Goal: Complete application form: Complete application form

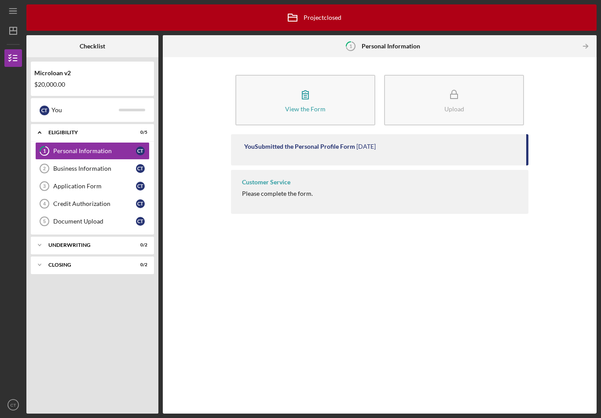
scroll to position [14, 0]
click at [61, 147] on div "Personal Information" at bounding box center [94, 150] width 83 height 7
click at [266, 190] on div "Please complete the form." at bounding box center [277, 193] width 71 height 7
click at [285, 143] on div "You Submitted the Personal Profile Form" at bounding box center [299, 146] width 111 height 7
click at [303, 91] on icon "button" at bounding box center [305, 95] width 6 height 8
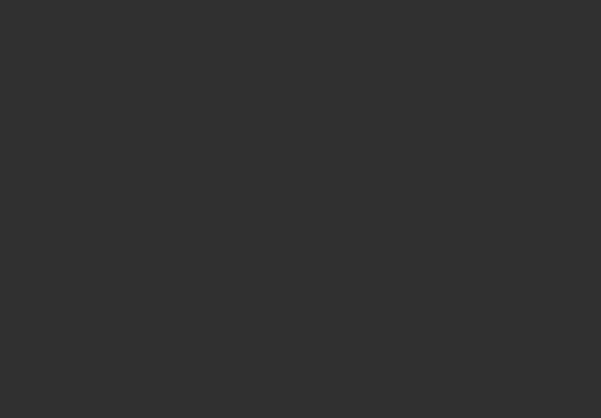
click at [226, 168] on div at bounding box center [300, 209] width 601 height 418
click at [321, 396] on div at bounding box center [300, 209] width 601 height 418
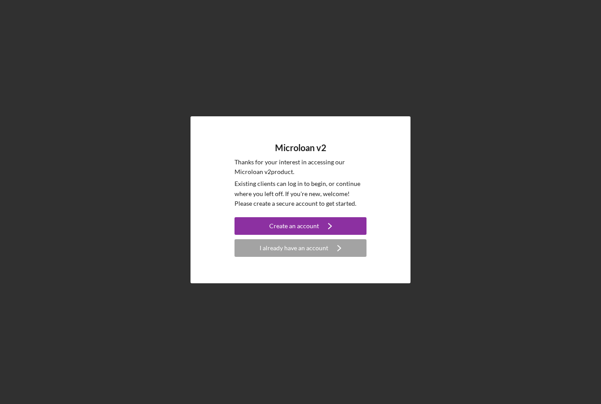
click at [298, 257] on div "I already have an account" at bounding box center [294, 248] width 69 height 18
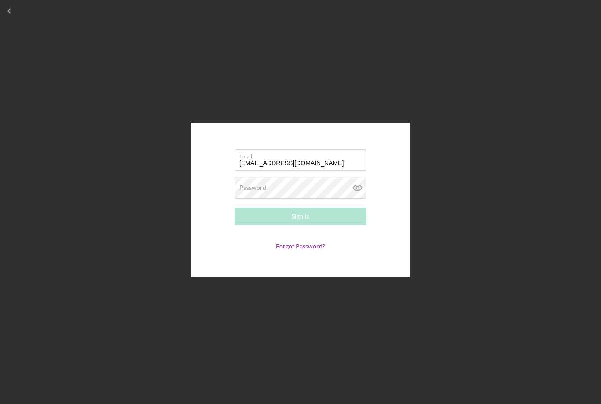
type input "carrietorrence52@yahoo.com"
click at [279, 199] on div "Password Required" at bounding box center [301, 188] width 132 height 22
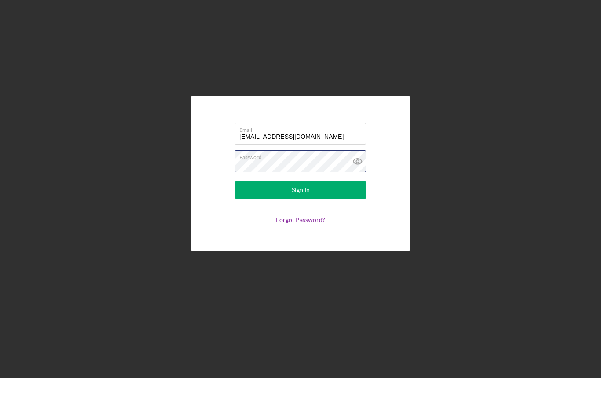
scroll to position [26, 0]
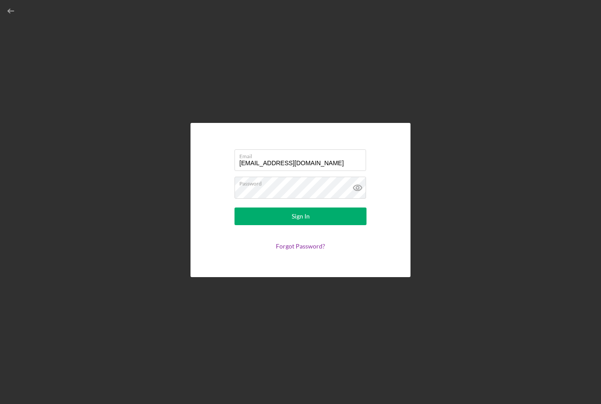
click at [363, 177] on icon at bounding box center [358, 188] width 22 height 22
click at [332, 207] on button "Sign In" at bounding box center [301, 216] width 132 height 18
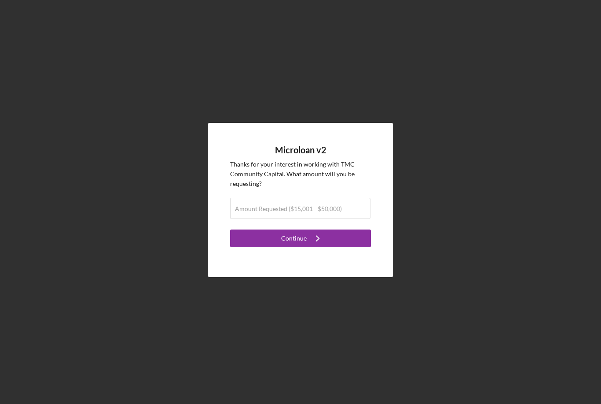
click at [272, 205] on label "Amount Requested ($15,001 - $50,000)" at bounding box center [288, 208] width 107 height 7
click at [272, 198] on input "Amount Requested ($15,001 - $50,000)" at bounding box center [300, 208] width 140 height 21
type input "$50,000"
click at [332, 229] on button "Continue Icon/Navigate" at bounding box center [300, 238] width 141 height 18
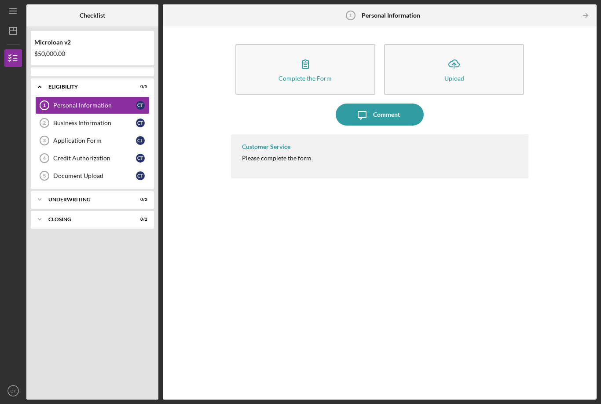
scroll to position [28, 0]
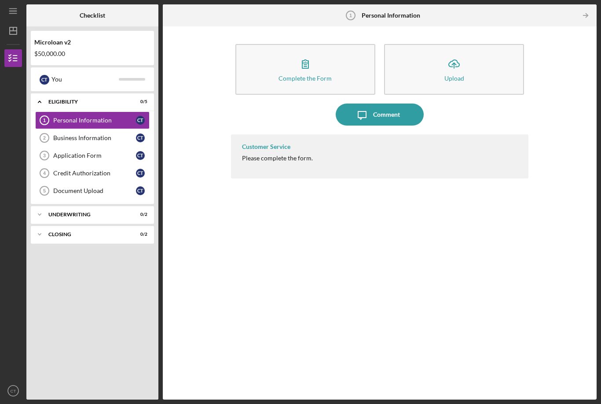
click at [303, 75] on div "Complete the Form" at bounding box center [305, 78] width 53 height 7
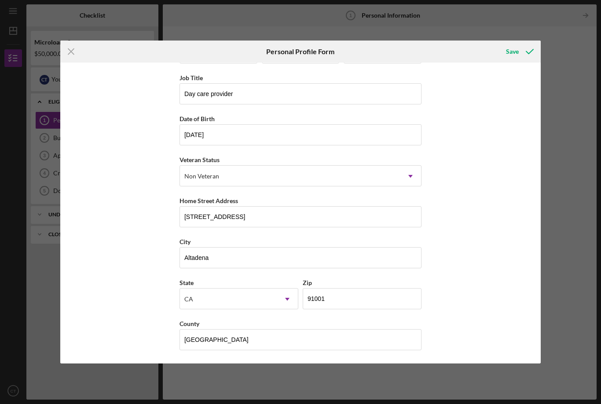
scroll to position [41, 0]
click at [514, 50] on div "Save" at bounding box center [512, 52] width 13 height 18
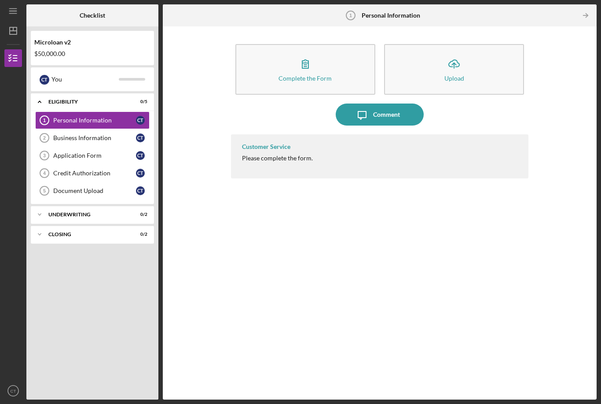
click at [279, 143] on div "Customer Service" at bounding box center [266, 146] width 48 height 7
click at [277, 143] on div "Customer Service" at bounding box center [266, 146] width 48 height 7
click at [320, 75] on div "Complete the Form" at bounding box center [305, 78] width 53 height 7
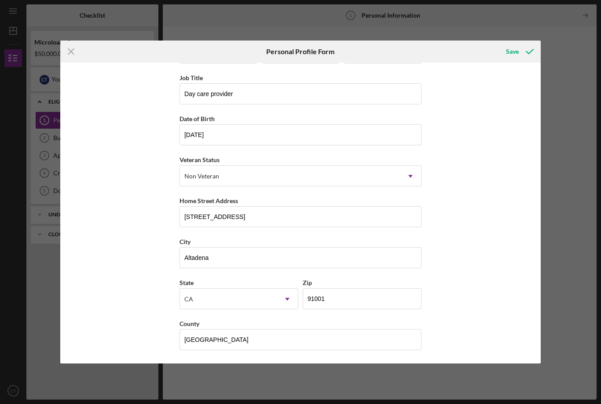
scroll to position [41, 0]
click at [512, 50] on div "Save" at bounding box center [512, 52] width 13 height 18
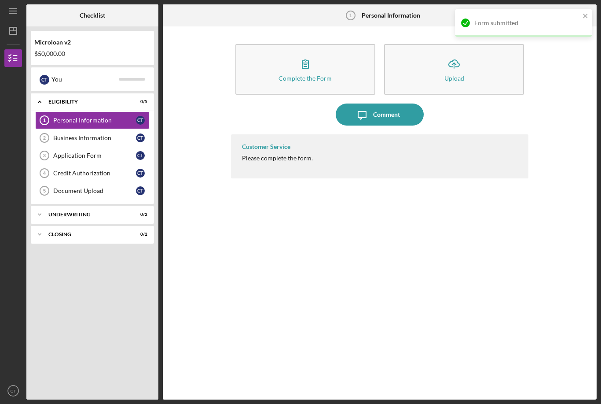
click at [444, 44] on button "Icon/Upload Upload" at bounding box center [454, 69] width 140 height 51
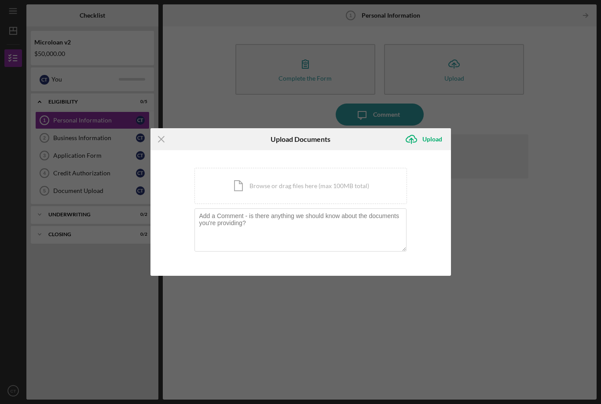
click at [489, 196] on div "Icon/Menu Close Upload Documents Icon/Upload Upload You're uploading documents …" at bounding box center [300, 202] width 601 height 404
click at [166, 139] on icon "Icon/Menu Close" at bounding box center [162, 139] width 22 height 22
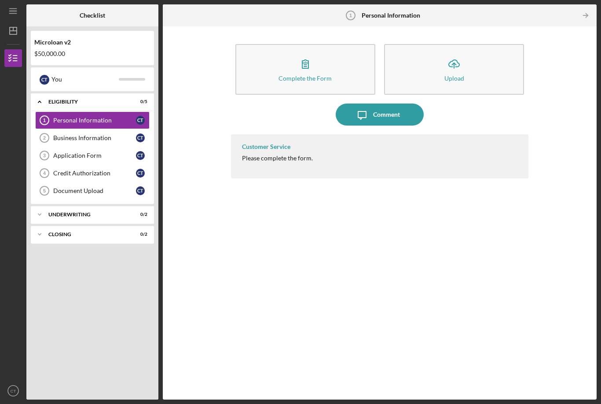
click at [92, 134] on div "Business Information" at bounding box center [94, 137] width 83 height 7
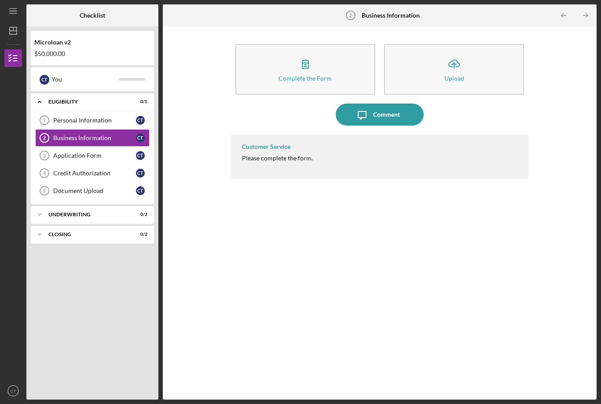
click at [314, 53] on icon "button" at bounding box center [306, 64] width 22 height 22
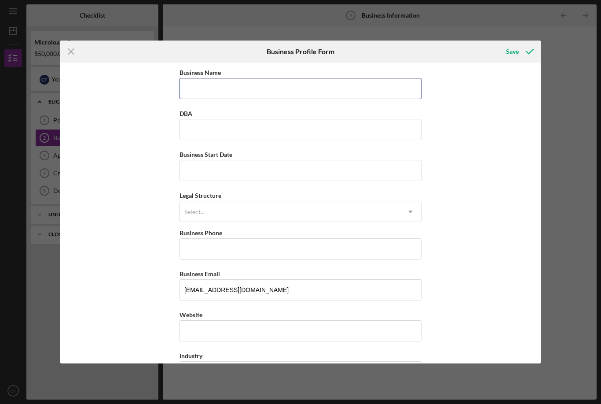
click at [229, 85] on input "Business Name" at bounding box center [301, 88] width 242 height 21
type input "Torrence Family Daycare"
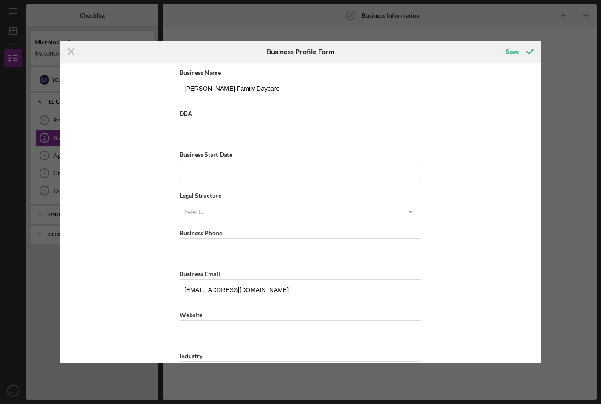
click at [220, 173] on input "Business Start Date" at bounding box center [301, 170] width 242 height 21
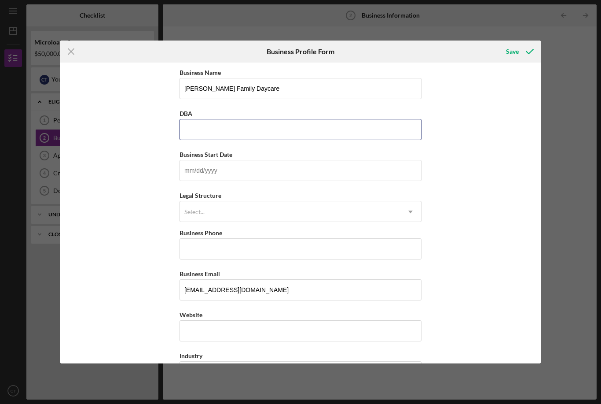
click at [208, 129] on input "DBA" at bounding box center [301, 129] width 242 height 21
click at [221, 132] on input "Torrence Famnily Daycare" at bounding box center [301, 129] width 242 height 21
type input "Torrence Family Daycare"
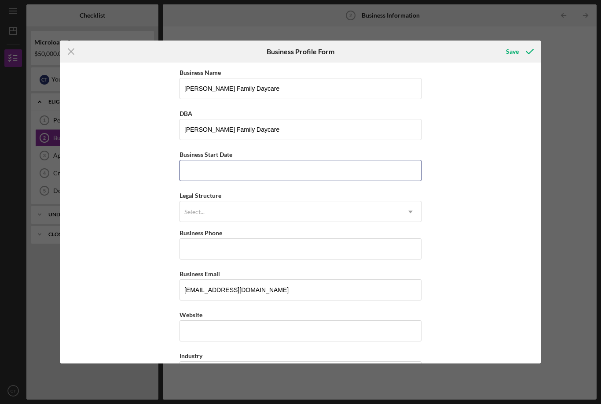
click at [208, 172] on input "Business Start Date" at bounding box center [301, 170] width 242 height 21
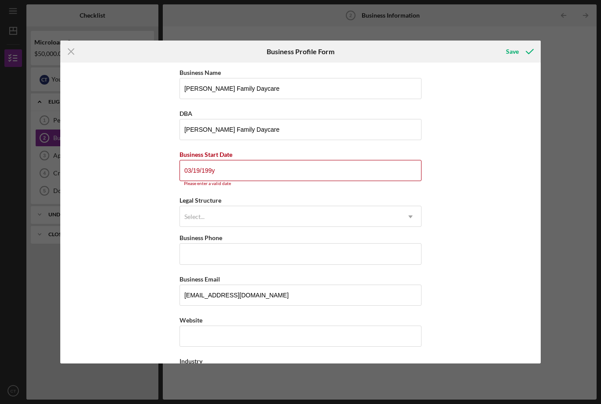
type input "03/19/1995"
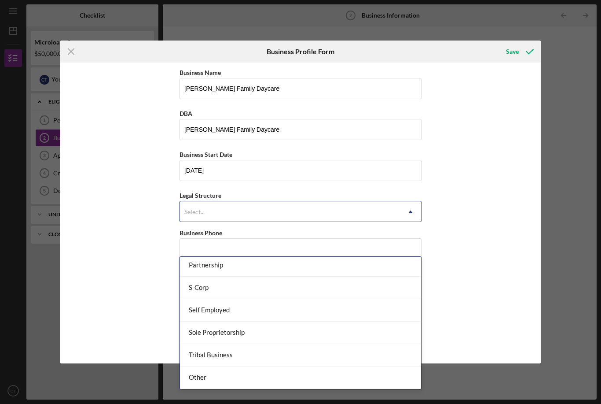
scroll to position [205, 0]
click at [218, 299] on div "Self Employed" at bounding box center [300, 310] width 241 height 22
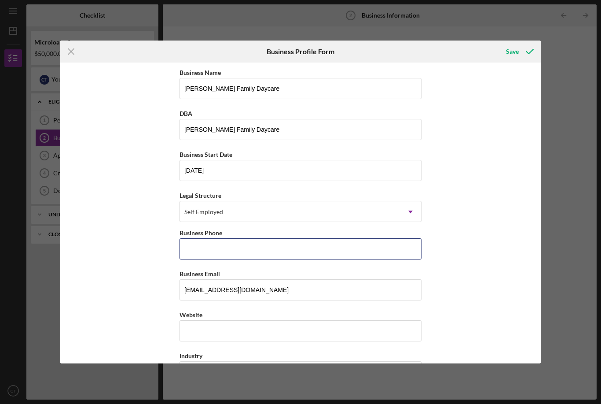
click at [214, 247] on input "Business Phone" at bounding box center [301, 248] width 242 height 21
type input "(626) 437-8105"
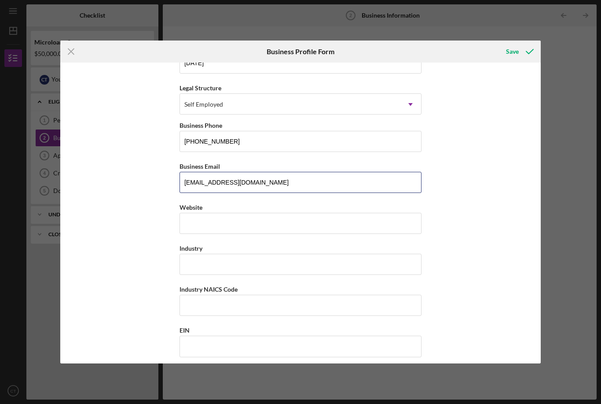
scroll to position [111, 0]
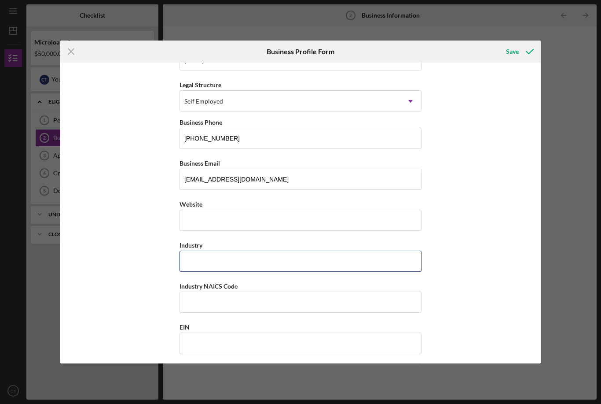
click at [265, 267] on input "Industry" at bounding box center [301, 261] width 242 height 21
type input "Childcare"
click at [229, 309] on input "Industry NAICS Code" at bounding box center [301, 301] width 242 height 21
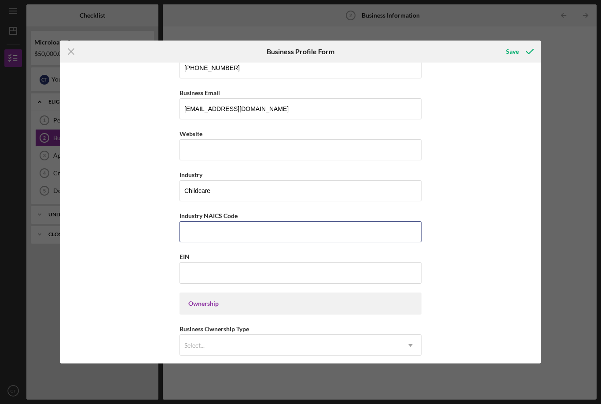
scroll to position [192, 0]
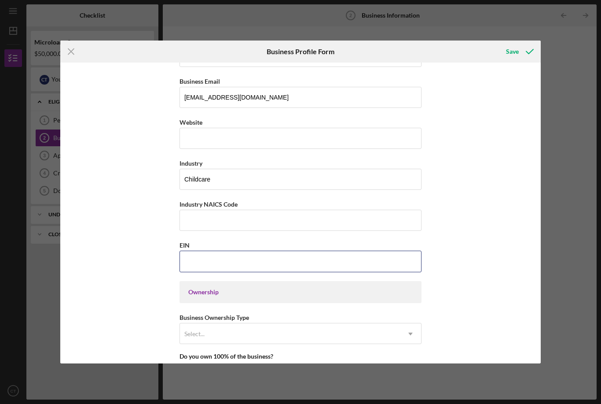
click at [207, 266] on input "EIN" at bounding box center [301, 261] width 242 height 21
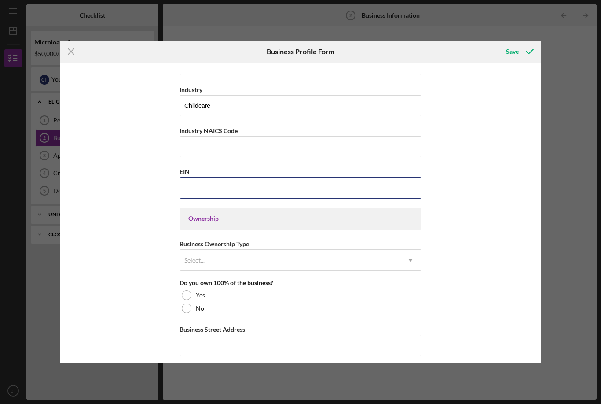
scroll to position [268, 0]
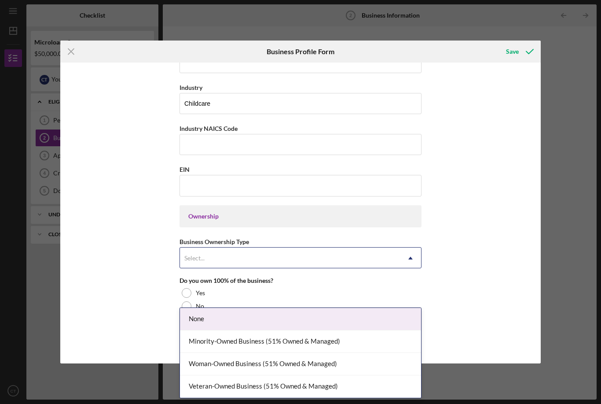
click at [389, 308] on div "None" at bounding box center [300, 319] width 241 height 22
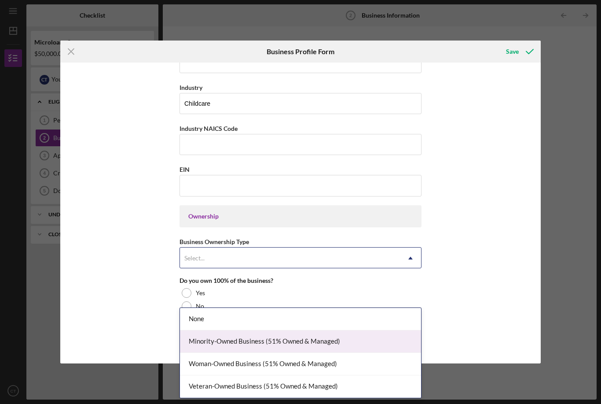
click at [341, 330] on div "Minority-Owned Business (51% Owned & Managed)" at bounding box center [300, 341] width 241 height 22
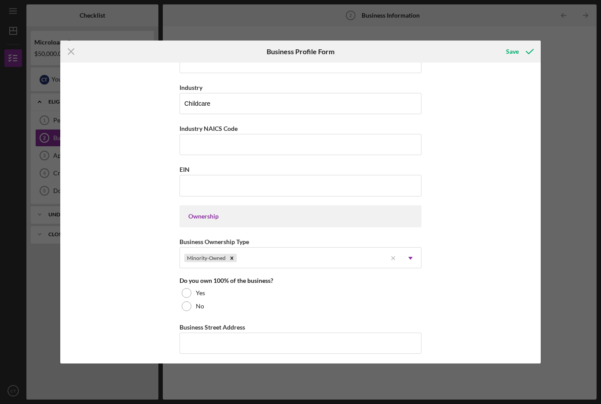
click at [188, 296] on div at bounding box center [187, 293] width 10 height 10
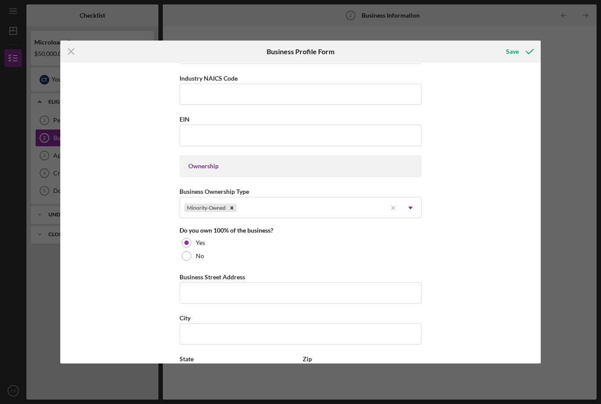
scroll to position [332, 0]
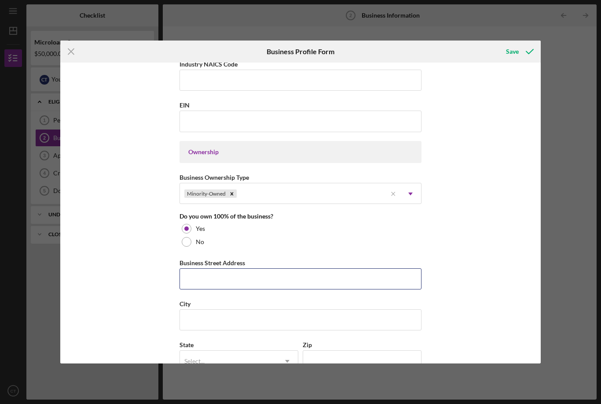
click at [215, 284] on input "Business Street Address" at bounding box center [301, 278] width 242 height 21
type input "2304, Grandeur Av"
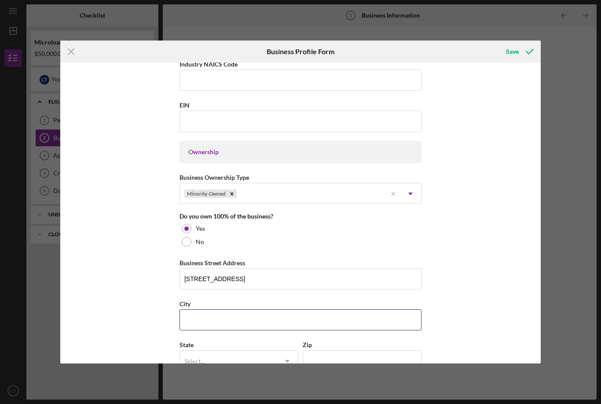
type input "Altadena"
type input "CA"
type input "91001"
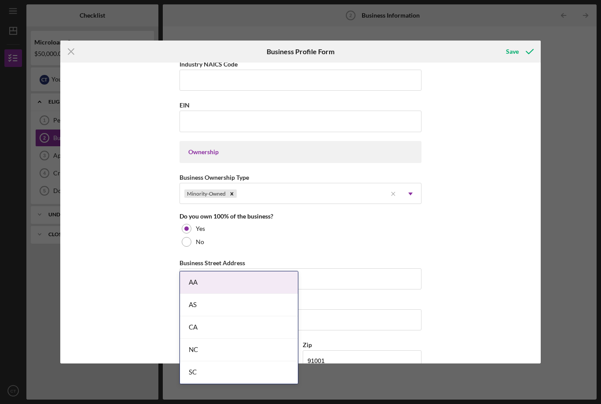
click at [212, 316] on div "CA" at bounding box center [239, 327] width 118 height 22
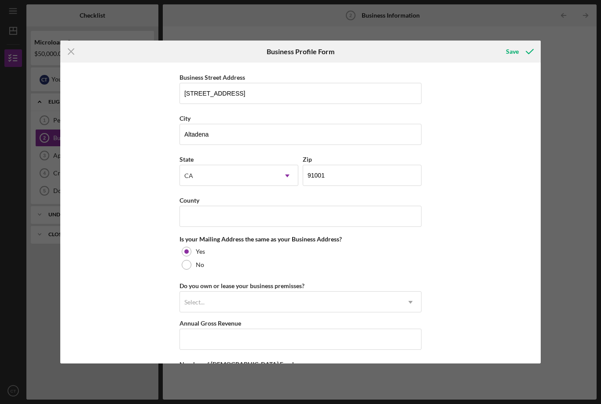
scroll to position [519, 0]
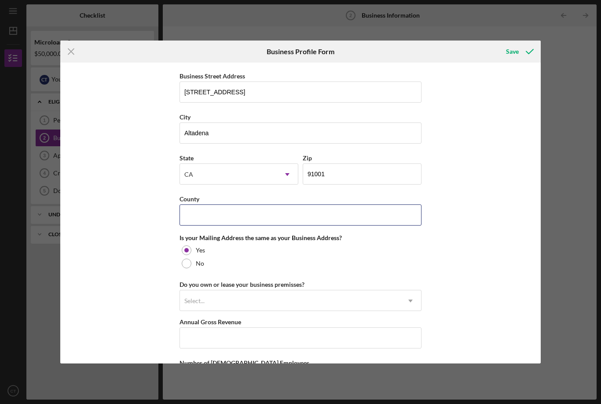
click at [233, 220] on input "County" at bounding box center [301, 214] width 242 height 21
type input "U"
type input "Los Angeles"
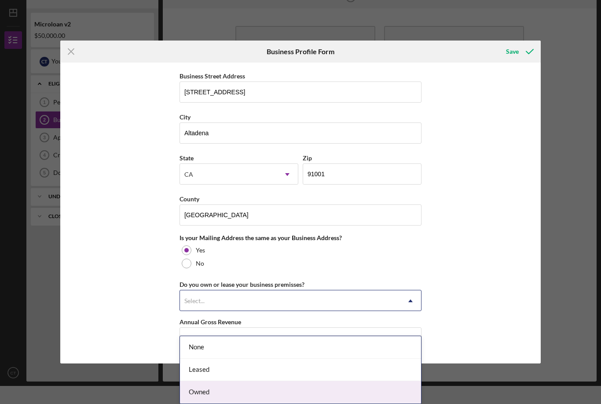
click at [220, 381] on div "Owned" at bounding box center [300, 392] width 241 height 22
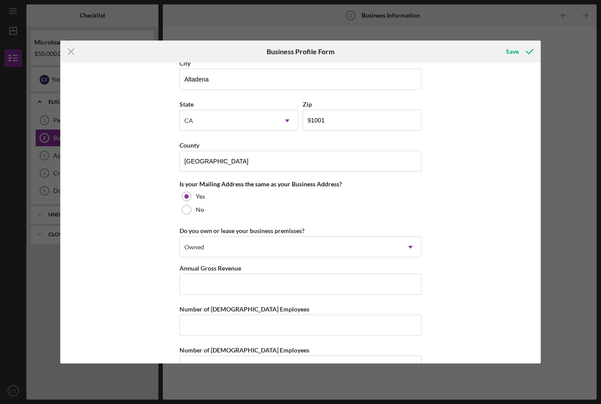
scroll to position [593, 0]
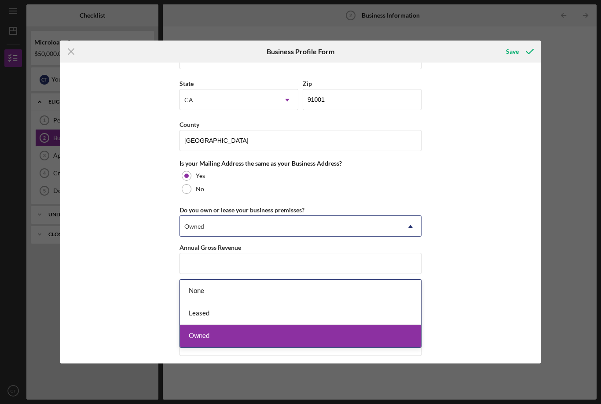
click at [227, 324] on div "Owned" at bounding box center [300, 335] width 241 height 22
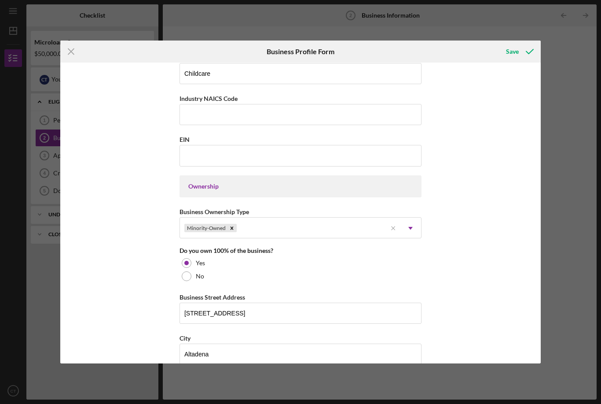
scroll to position [263, 0]
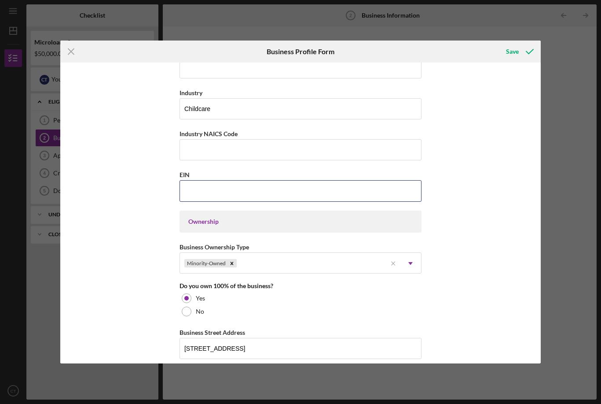
click at [205, 199] on input "EIN" at bounding box center [301, 190] width 242 height 21
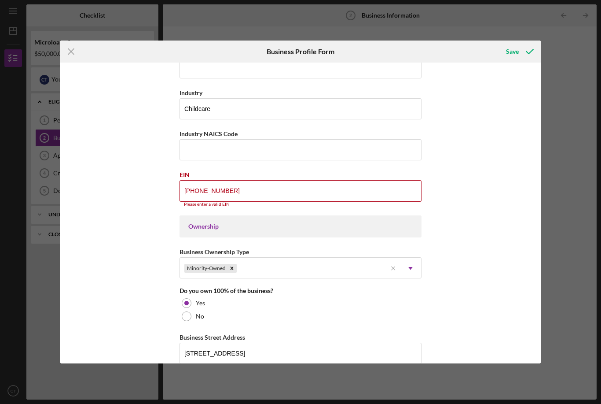
type input "20-8155072"
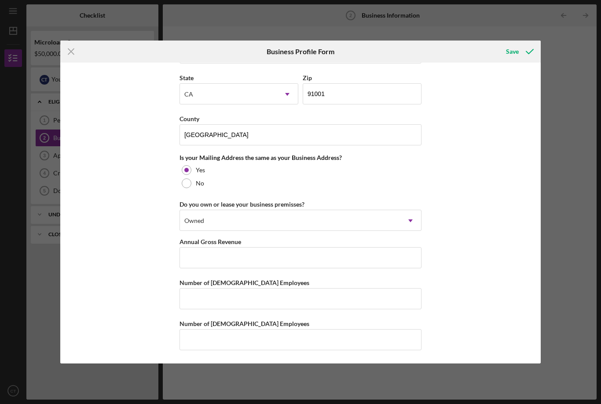
scroll to position [612, 0]
click at [215, 252] on input "Annual Gross Revenue" at bounding box center [301, 257] width 242 height 21
type input "$60,000"
click at [206, 289] on input "Number of Full-Time Employees" at bounding box center [301, 298] width 242 height 21
type input "2"
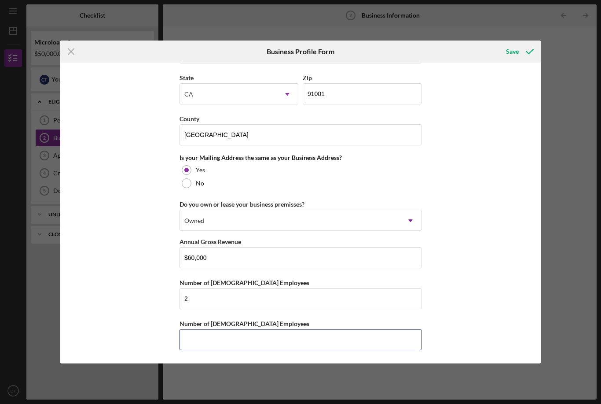
click at [219, 330] on input "Number of Part-Time Employees" at bounding box center [301, 339] width 242 height 21
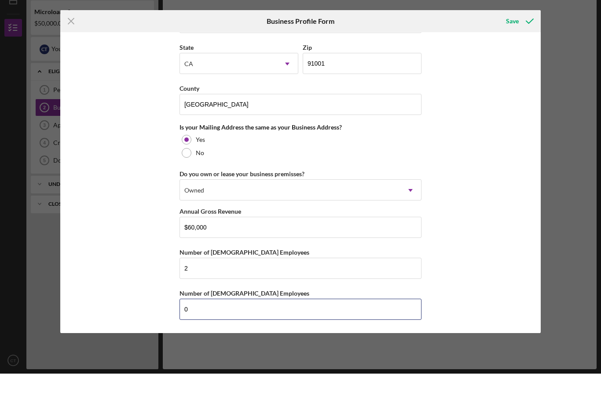
type input "0"
click at [510, 43] on div "Save" at bounding box center [512, 52] width 13 height 18
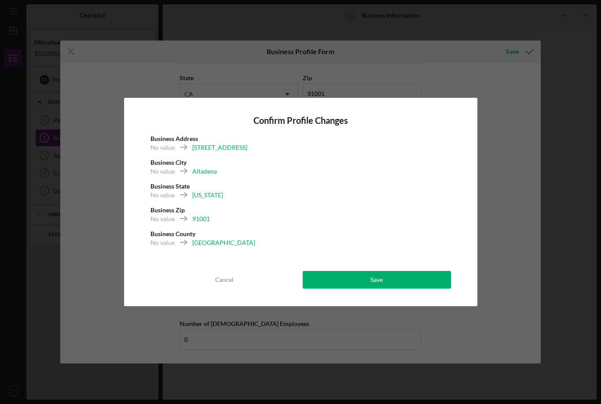
click at [389, 276] on button "Save" at bounding box center [377, 280] width 148 height 18
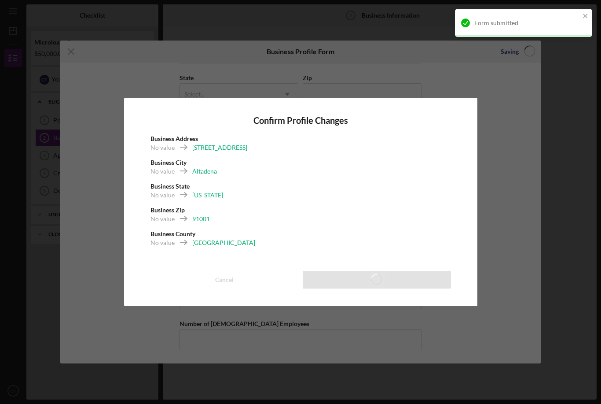
type input "Torrence Family Daycare"
type input "03/19/1995"
type input "(626) 437-8105"
type input "Childcare"
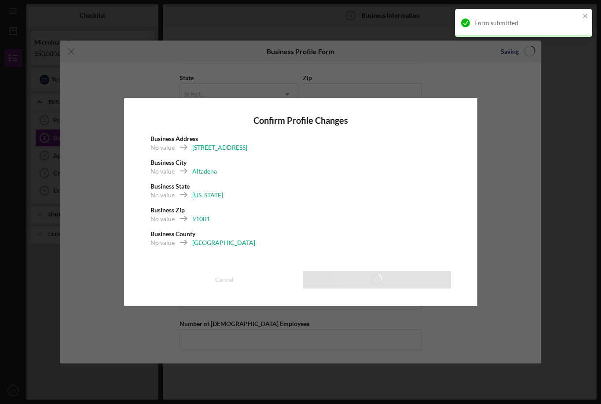
type input "20-8155072"
type input "2304, Grandeur Av"
type input "Altadena"
type input "91001"
type input "Los Angeles"
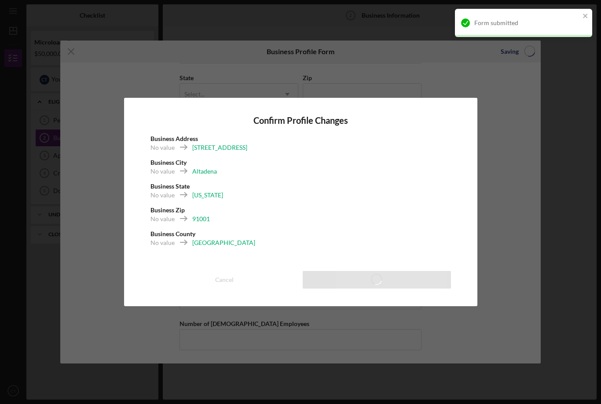
type input "$60,000"
type input "2"
type input "0"
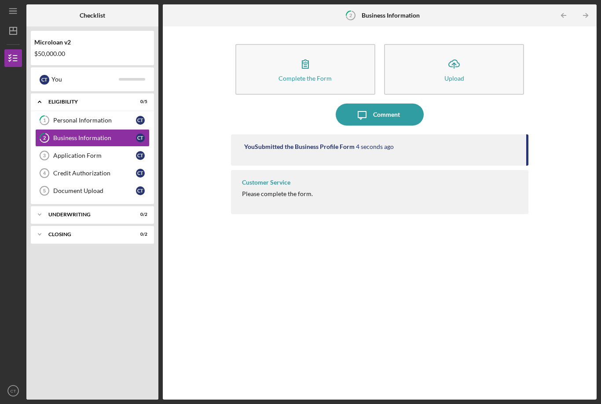
click at [286, 75] on div "Complete the Form" at bounding box center [305, 78] width 53 height 7
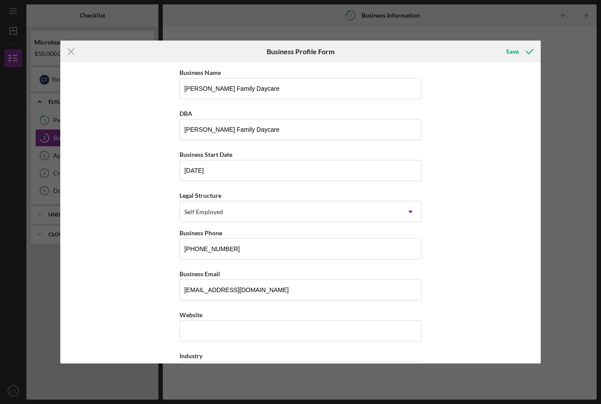
click at [513, 51] on div "Save" at bounding box center [512, 52] width 13 height 18
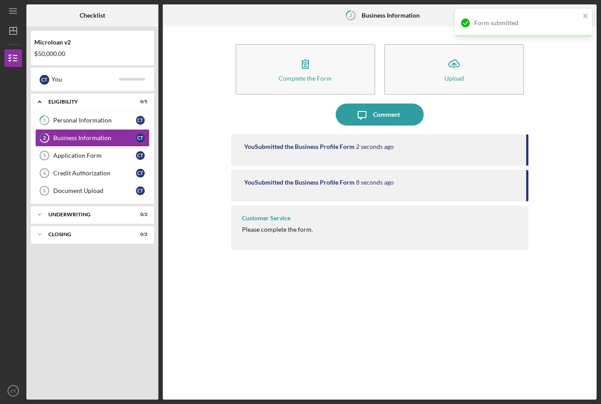
click at [55, 144] on icon "Application Form 3" at bounding box center [44, 155] width 22 height 22
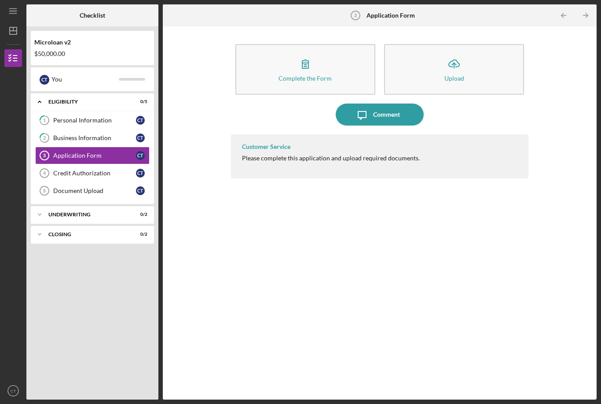
click at [68, 129] on link "2 Business Information C T" at bounding box center [92, 138] width 114 height 18
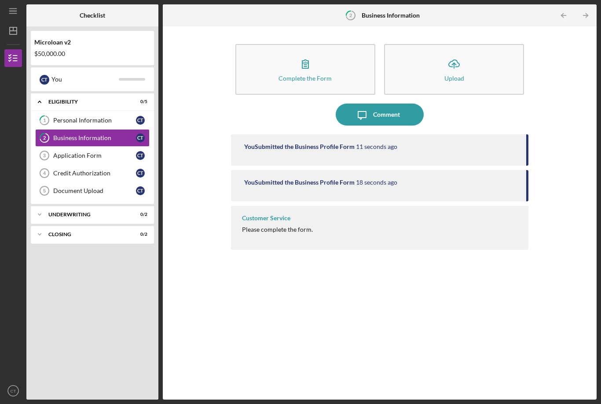
click at [361, 170] on div "You Submitted the Business Profile Form 18 seconds ago" at bounding box center [380, 185] width 298 height 31
click at [291, 206] on div "Customer Service Please complete the form." at bounding box center [380, 228] width 298 height 44
click at [67, 152] on div "Application Form" at bounding box center [94, 155] width 83 height 7
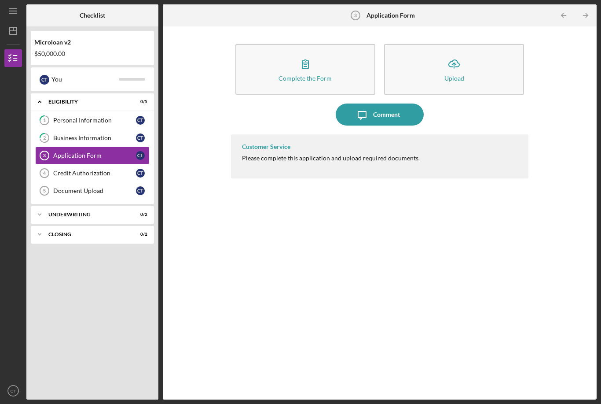
click at [318, 44] on button "Complete the Form Form" at bounding box center [306, 69] width 140 height 51
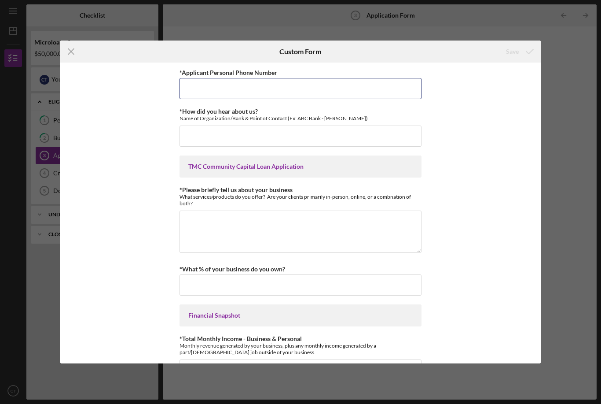
click at [262, 89] on input "*Applicant Personal Phone Number" at bounding box center [301, 88] width 242 height 21
type input "6264378105"
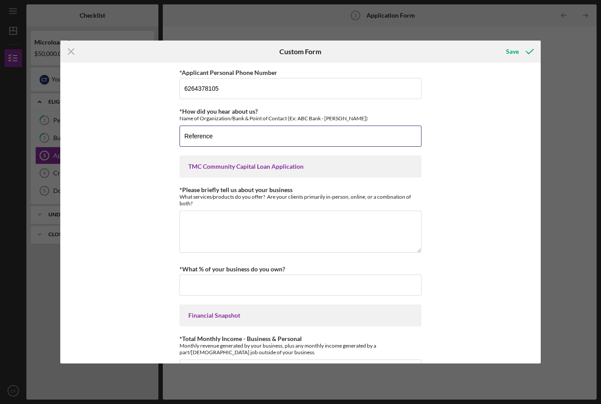
type input "Reference"
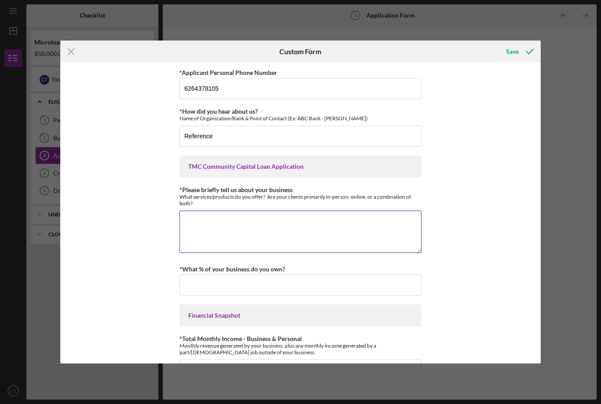
click at [273, 228] on textarea "*Please briefly tell us about your business" at bounding box center [301, 231] width 242 height 42
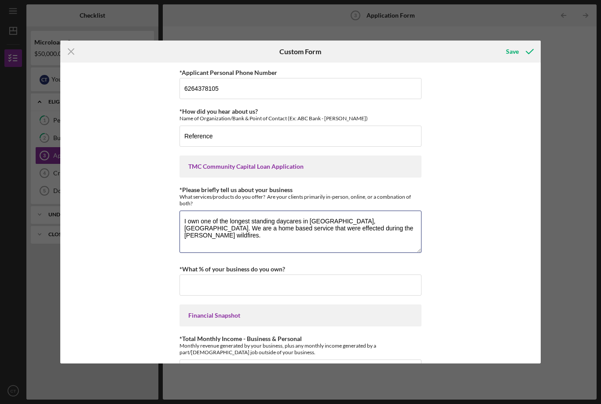
type textarea "I own one of the longest standing daycares in Altadena, CA. We are a home based…"
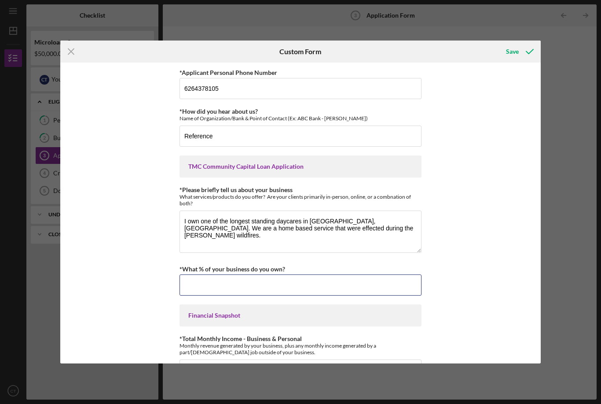
click at [231, 284] on input "*What % of your business do you own?" at bounding box center [301, 284] width 242 height 21
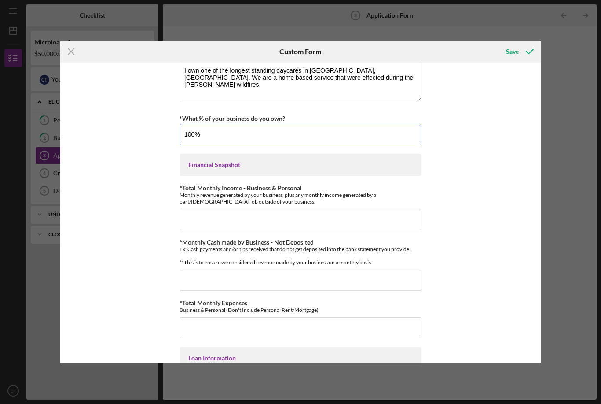
scroll to position [151, 0]
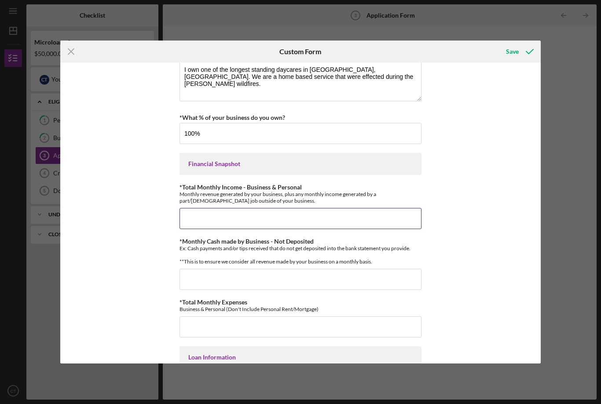
click at [205, 216] on input "*Total Monthly Income - Business & Personal" at bounding box center [301, 218] width 242 height 21
type input "100.00000%"
type input "$5,000"
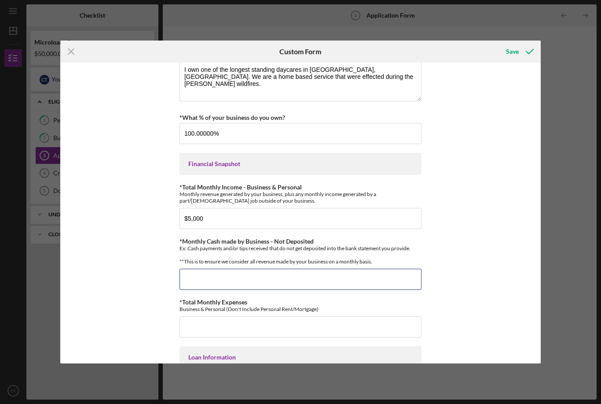
click at [192, 289] on input "*Monthly Cash made by Business - Not Deposited" at bounding box center [301, 279] width 242 height 21
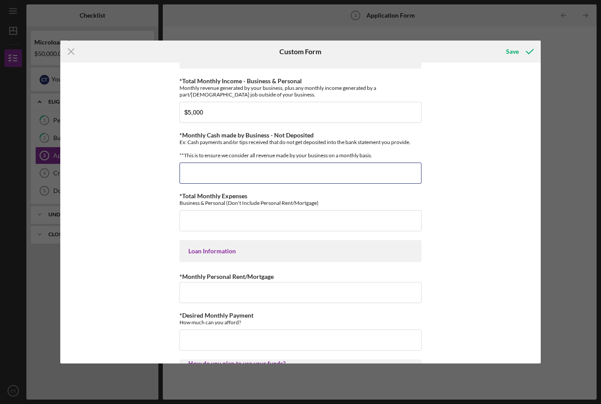
scroll to position [263, 0]
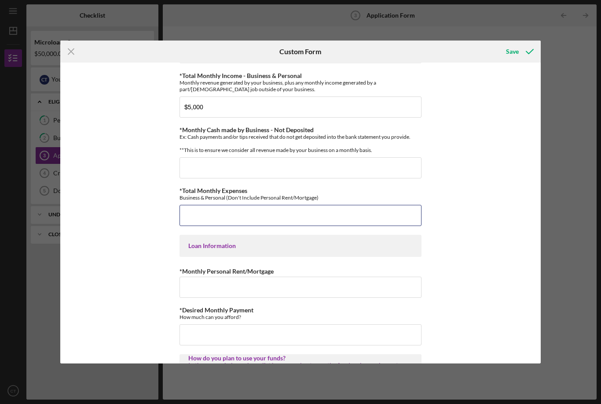
click at [192, 222] on input "*Total Monthly Expenses" at bounding box center [301, 215] width 242 height 21
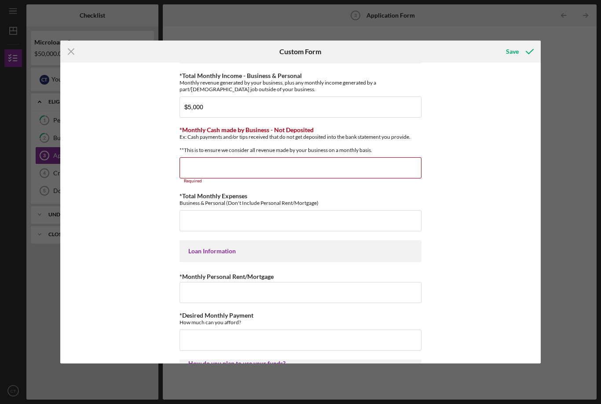
click at [185, 167] on input "*Monthly Cash made by Business - Not Deposited" at bounding box center [301, 167] width 242 height 21
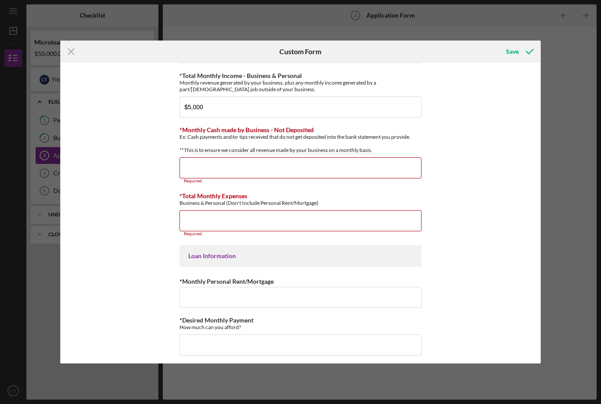
type input "$0"
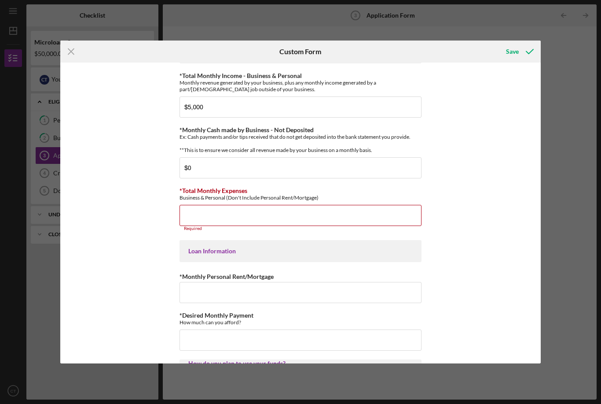
click at [213, 224] on input "*Total Monthly Expenses" at bounding box center [301, 215] width 242 height 21
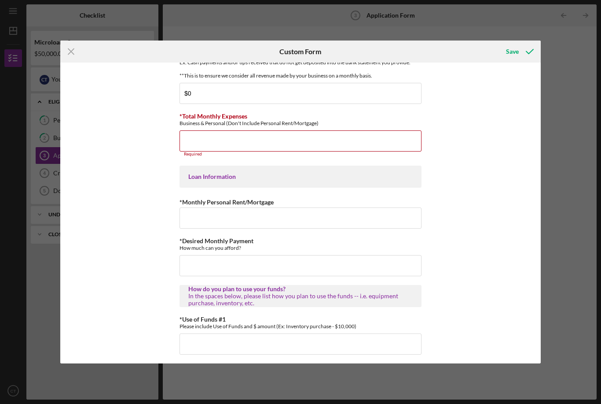
scroll to position [339, 0]
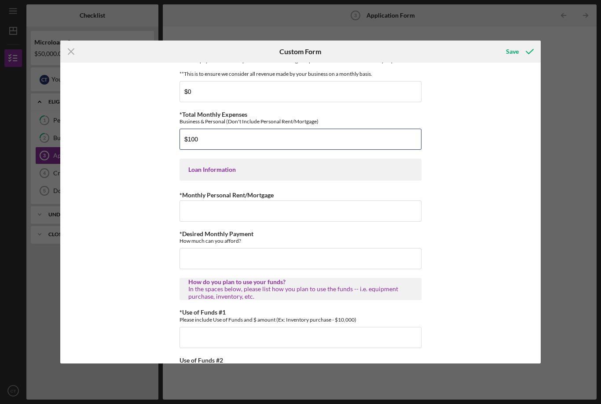
type input "$1,000"
click at [204, 221] on input "*Monthly Personal Rent/Mortgage" at bounding box center [301, 210] width 242 height 21
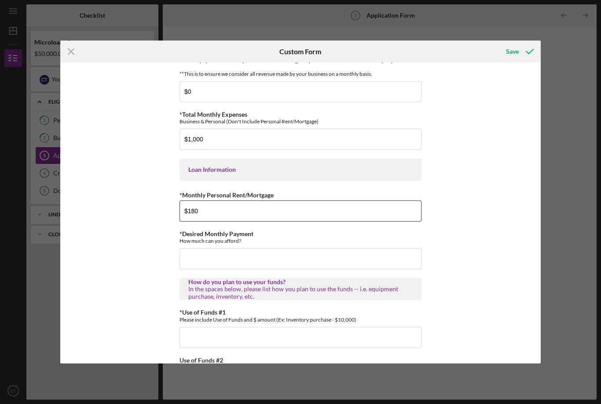
type input "$1,800"
click at [209, 146] on input "$1,000" at bounding box center [301, 139] width 242 height 21
click at [212, 150] on input "$1,000" at bounding box center [301, 139] width 242 height 21
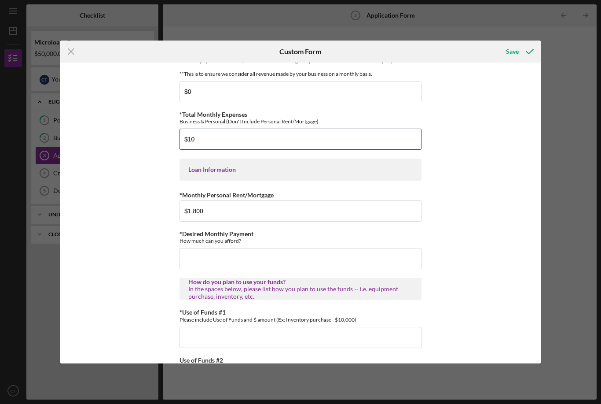
type input "$1"
type input "$400"
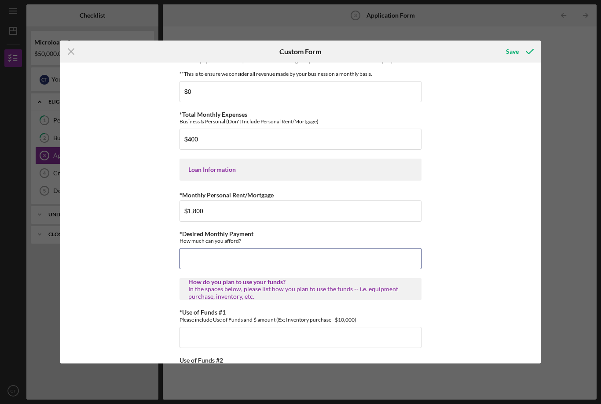
click at [200, 266] on input "*Desired Monthly Payment" at bounding box center [301, 258] width 242 height 21
type input "$1,000"
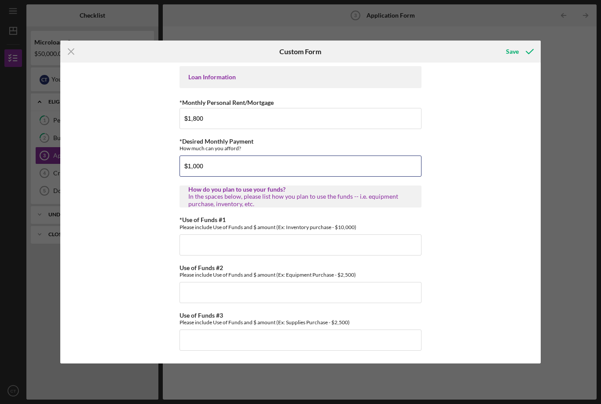
scroll to position [447, 0]
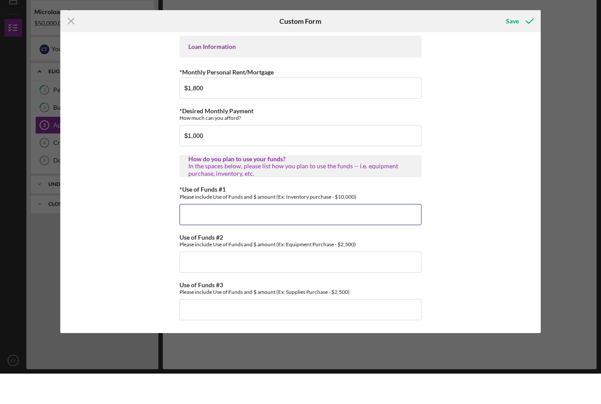
click at [197, 234] on input "*Use of Funds #1" at bounding box center [301, 244] width 242 height 21
type input "Daycare Supplies"
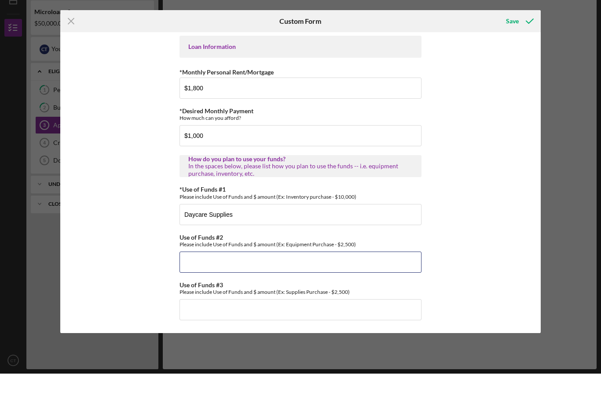
click at [229, 282] on input "Use of Funds #2" at bounding box center [301, 292] width 242 height 21
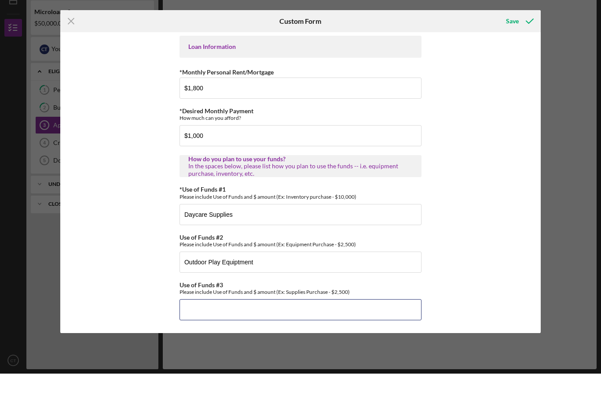
click at [217, 329] on input "Use of Funds #3" at bounding box center [301, 339] width 242 height 21
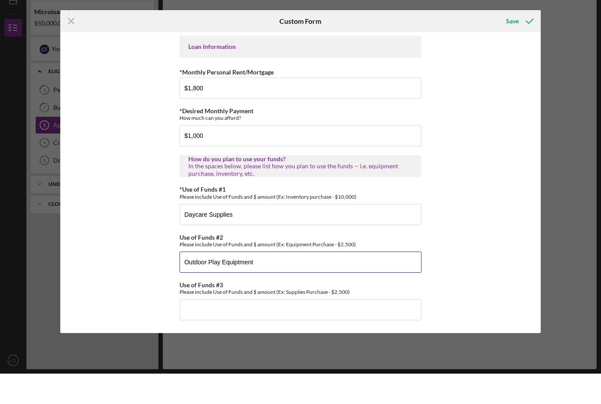
click at [238, 282] on input "Outdoor Play Equiptment" at bounding box center [301, 292] width 242 height 21
click at [232, 282] on input "Outdoor Play Equiptment" at bounding box center [301, 292] width 242 height 21
click at [236, 282] on input "Outdoor Play Equiptment" at bounding box center [301, 292] width 242 height 21
click at [234, 282] on input "Outdoor Play Equiptment" at bounding box center [301, 292] width 242 height 21
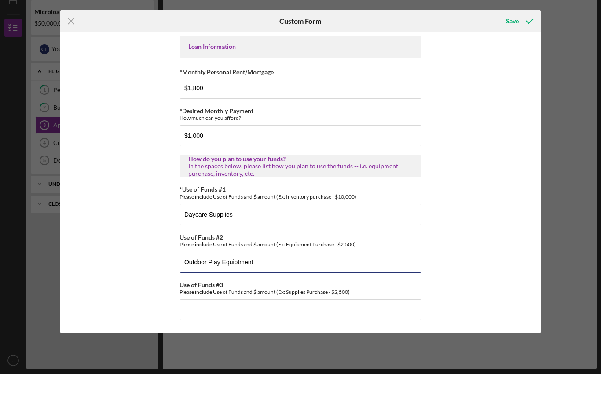
click at [283, 282] on input "Outdoor Play Equiptment" at bounding box center [301, 292] width 242 height 21
click at [272, 282] on input "Outdoor Play Equiptment" at bounding box center [301, 292] width 242 height 21
type input "Outdoor Play Equipment"
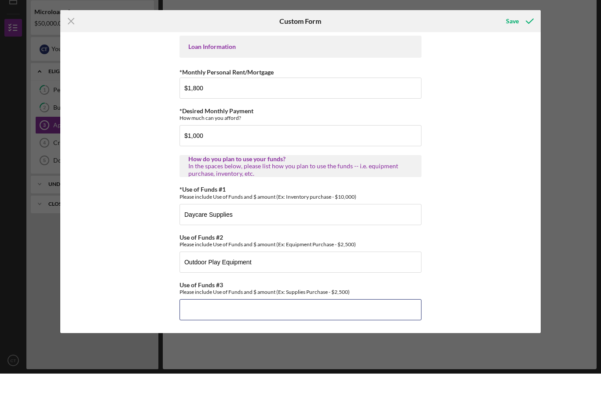
click at [199, 329] on input "Use of Funds #3" at bounding box center [301, 339] width 242 height 21
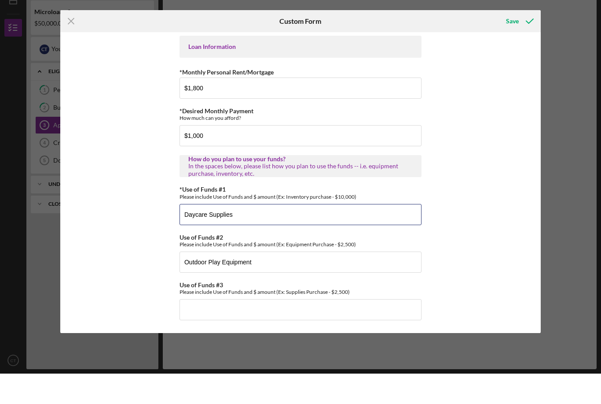
click at [183, 234] on input "Daycare Supplies" at bounding box center [301, 244] width 242 height 21
type input "Classroom & Daycare Supplies"
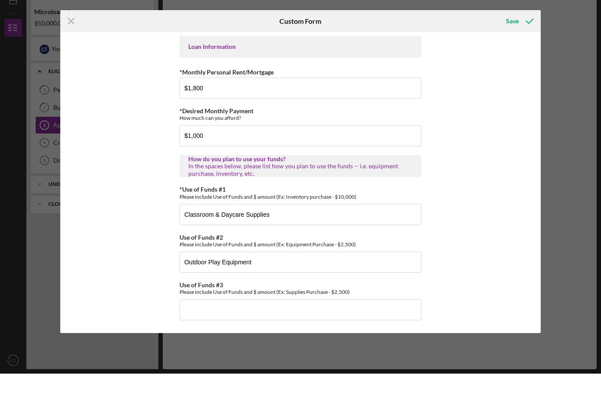
click at [184, 329] on input "Use of Funds #3" at bounding box center [301, 339] width 242 height 21
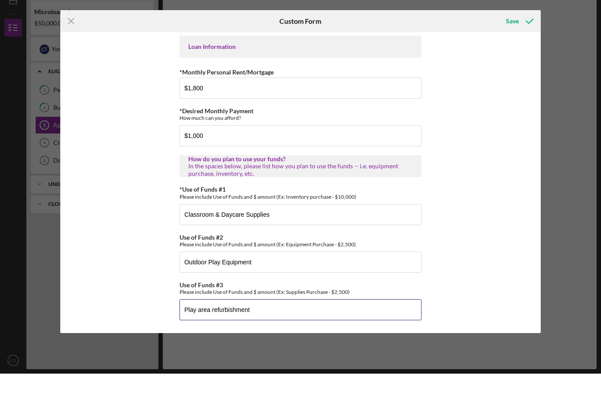
type input "Play area refurbishment"
click at [516, 43] on div "Save" at bounding box center [512, 52] width 13 height 18
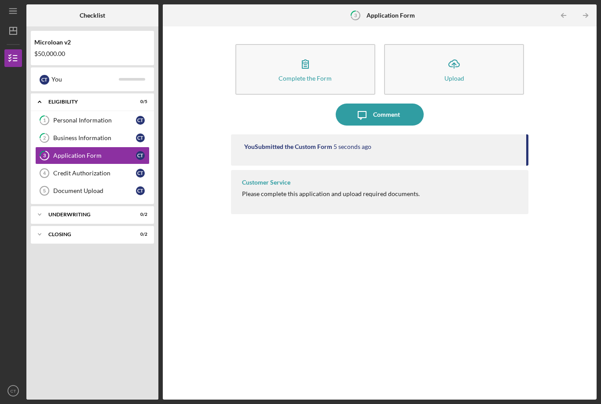
click at [69, 169] on div "Credit Authorization" at bounding box center [94, 172] width 83 height 7
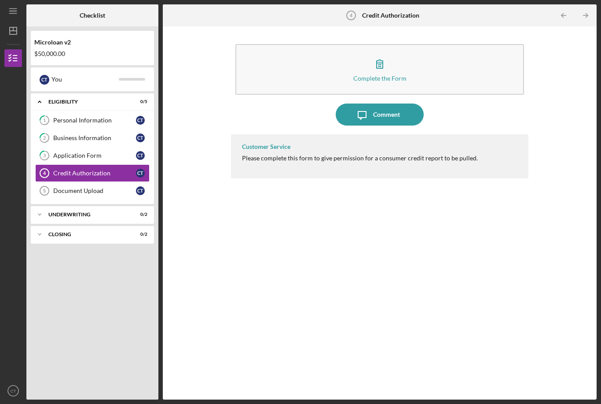
click at [363, 75] on div "Complete the Form" at bounding box center [380, 78] width 53 height 7
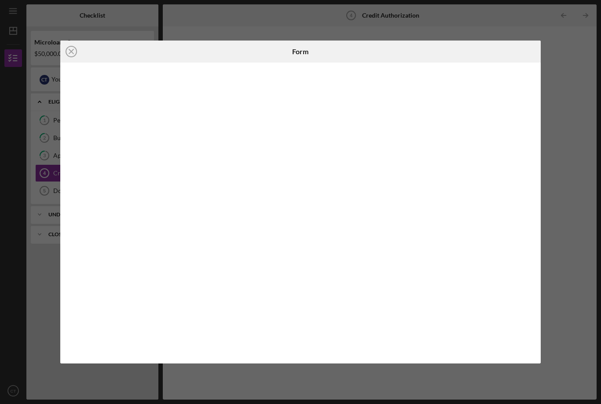
click at [69, 45] on icon "Icon/Close" at bounding box center [71, 52] width 22 height 22
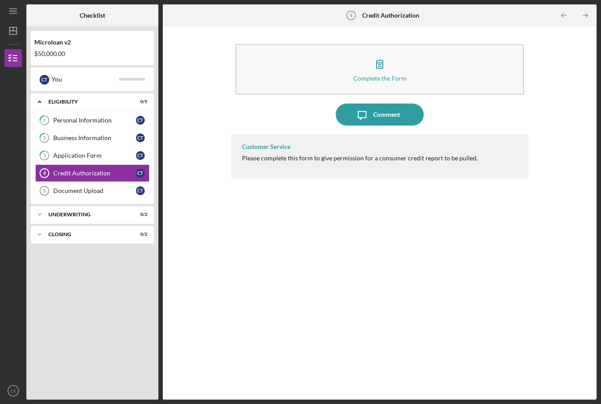
click at [82, 182] on link "Document Upload 5 Document Upload C T" at bounding box center [92, 191] width 114 height 18
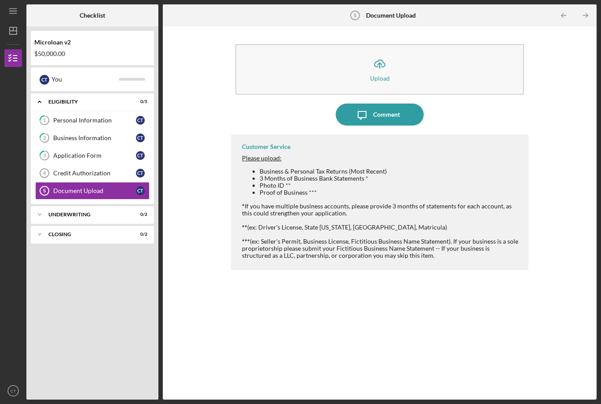
click at [44, 206] on icon "Icon/Expander" at bounding box center [40, 215] width 18 height 18
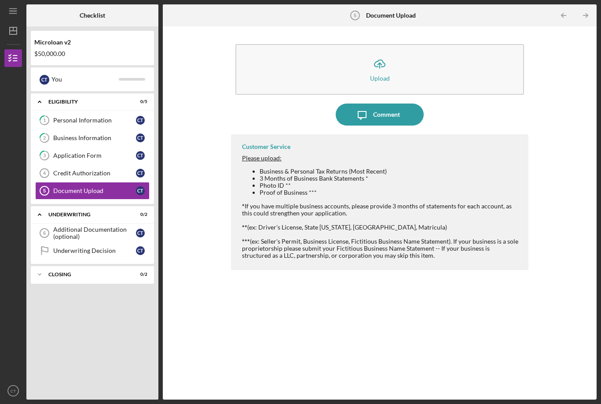
click at [45, 265] on icon "Icon/Expander" at bounding box center [40, 274] width 18 height 18
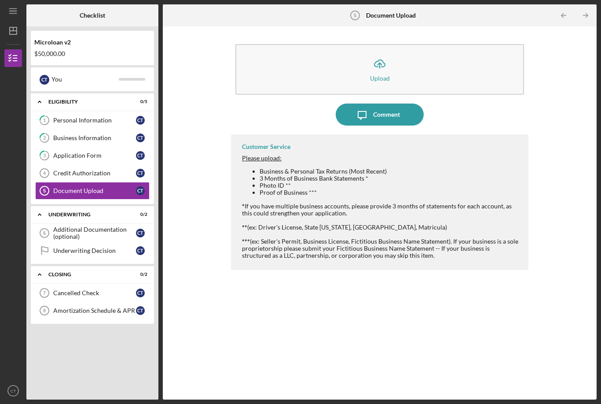
click at [168, 324] on div "Icon/Upload Upload Icon/Message Comment Customer Service Please upload: Busines…" at bounding box center [379, 213] width 425 height 364
